Goal: Information Seeking & Learning: Learn about a topic

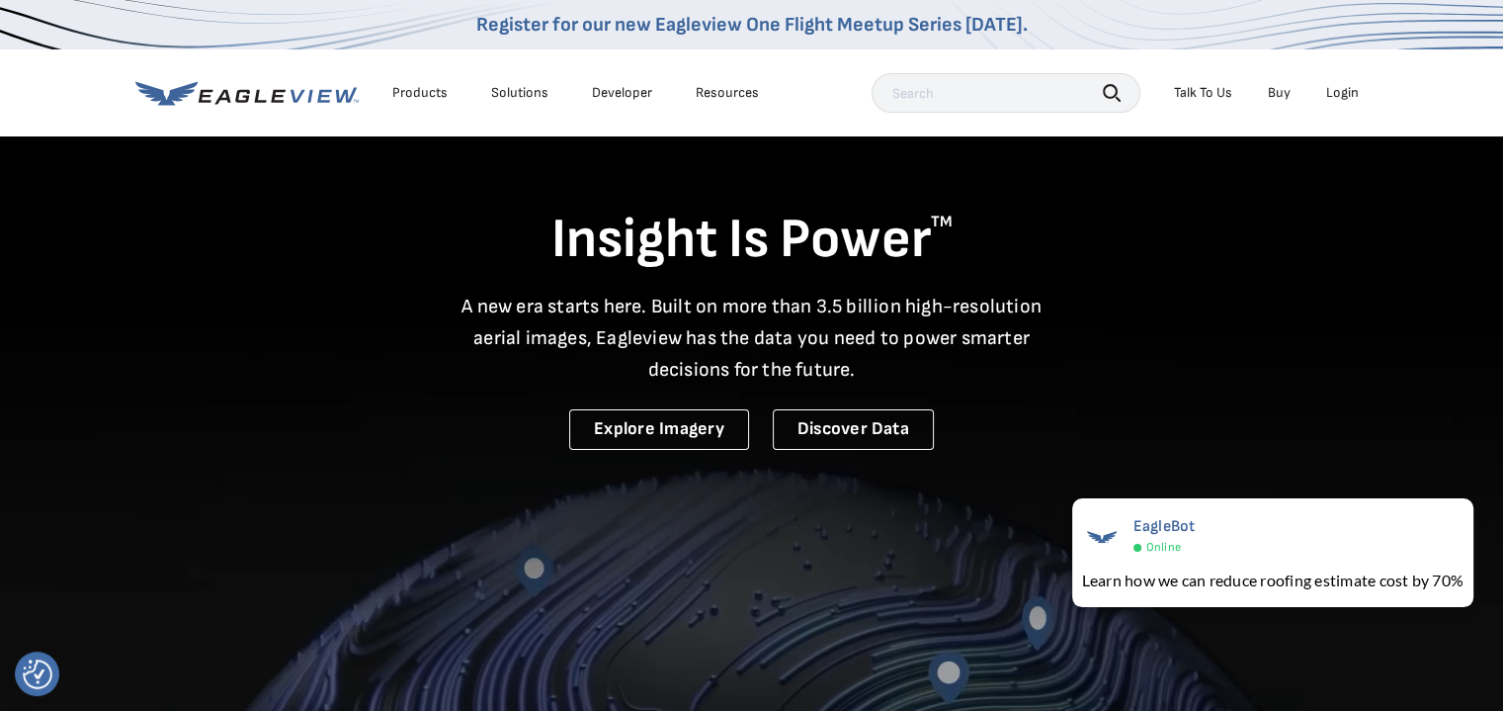
click at [1340, 88] on div "Login" at bounding box center [1342, 93] width 33 height 18
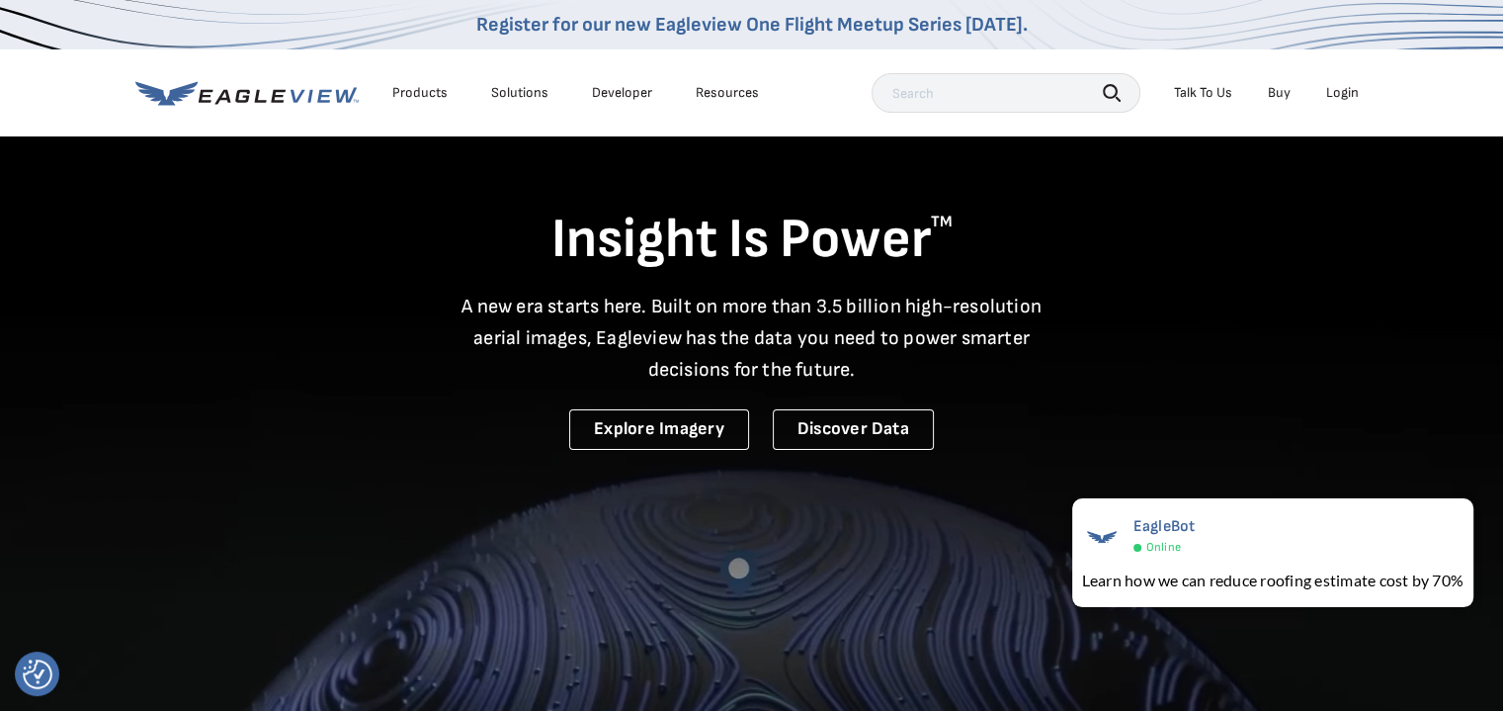
click at [1343, 86] on div "Login" at bounding box center [1342, 93] width 33 height 18
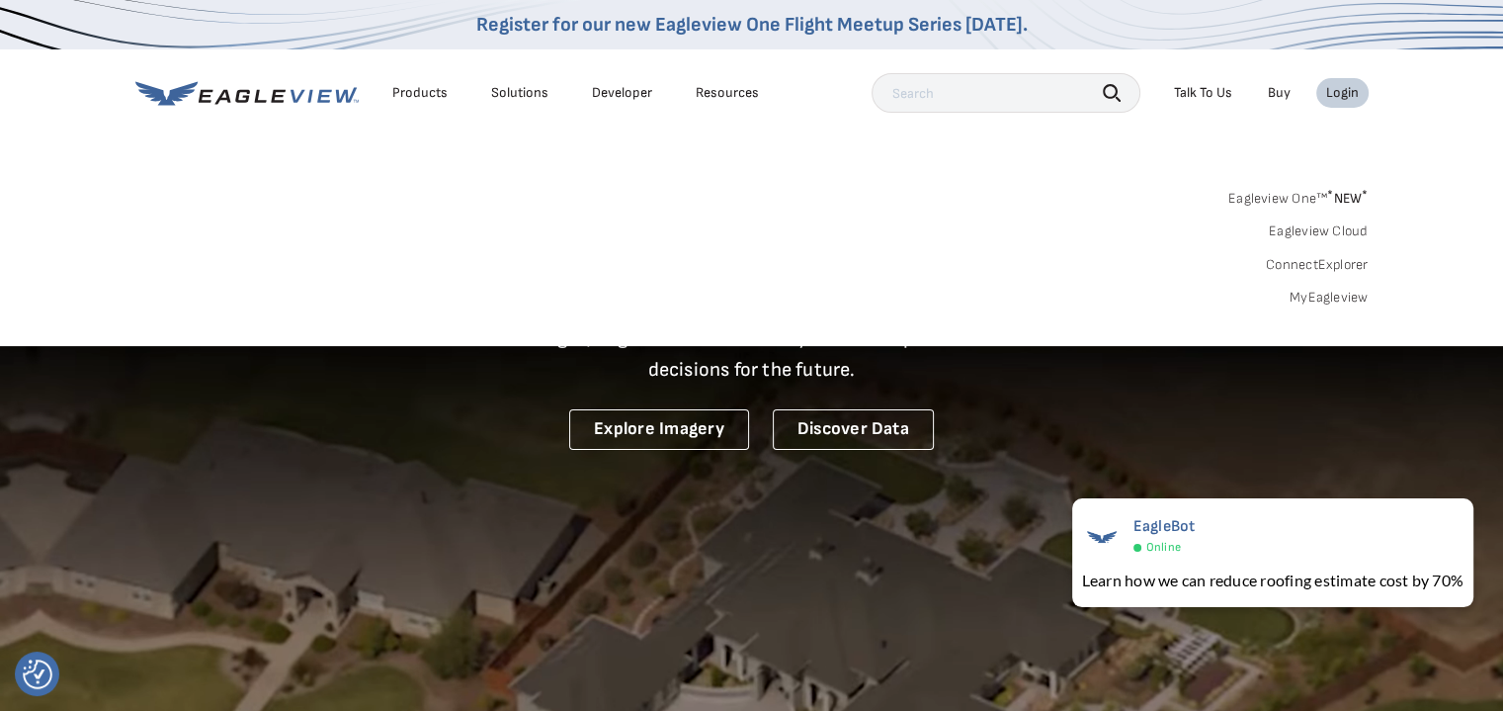
click at [1343, 295] on link "MyEagleview" at bounding box center [1329, 298] width 79 height 18
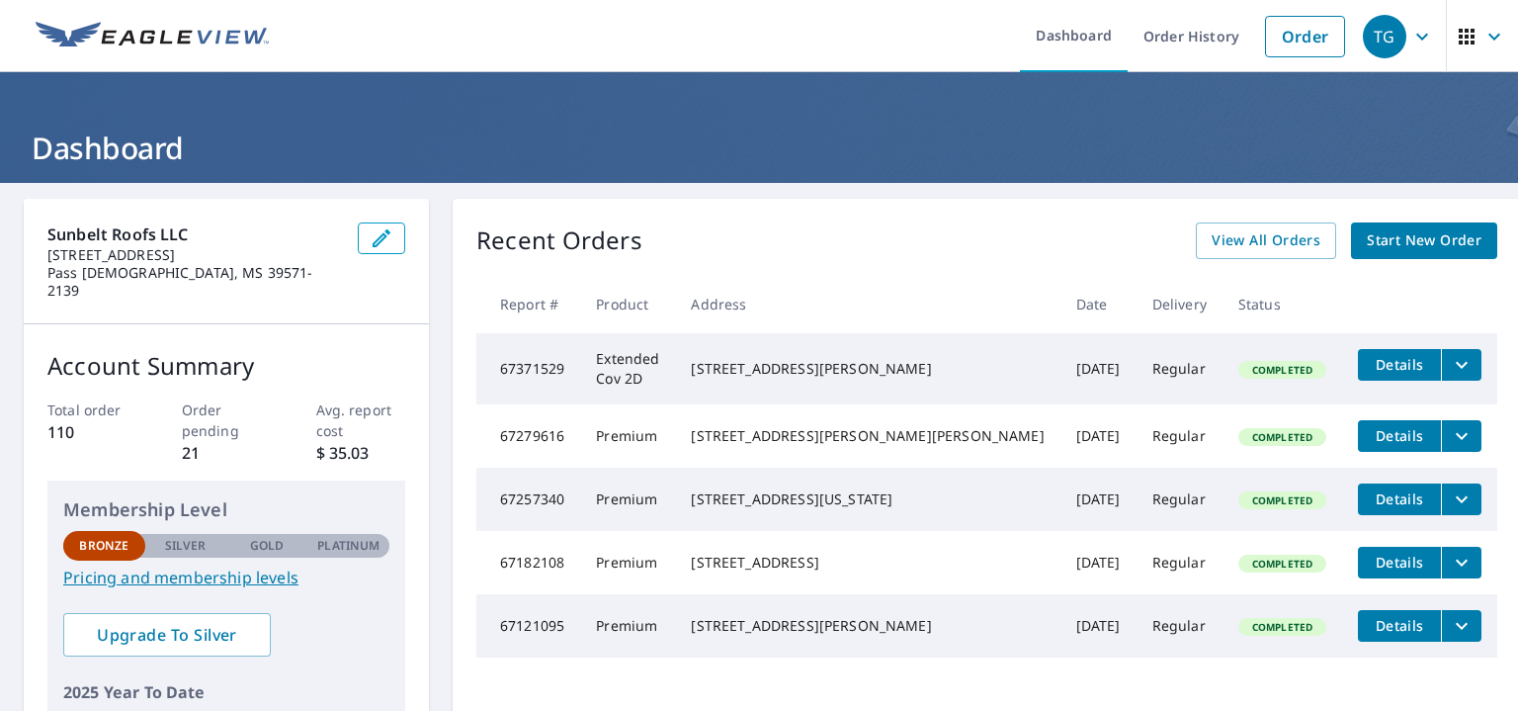
click at [167, 565] on link "Pricing and membership levels" at bounding box center [226, 577] width 326 height 24
